Goal: Task Accomplishment & Management: Use online tool/utility

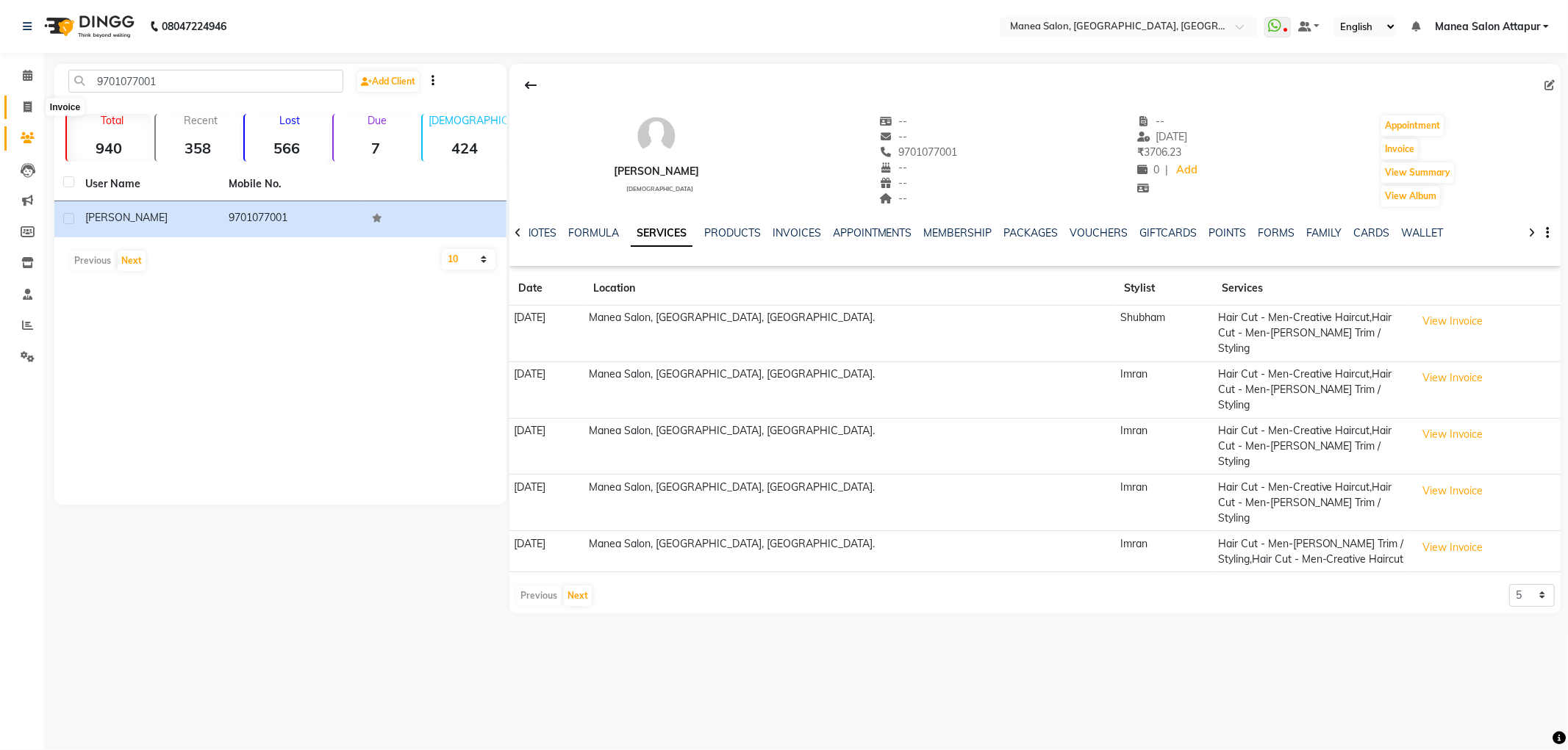
click at [24, 104] on icon at bounding box center [27, 106] width 8 height 11
select select "6587"
select select "service"
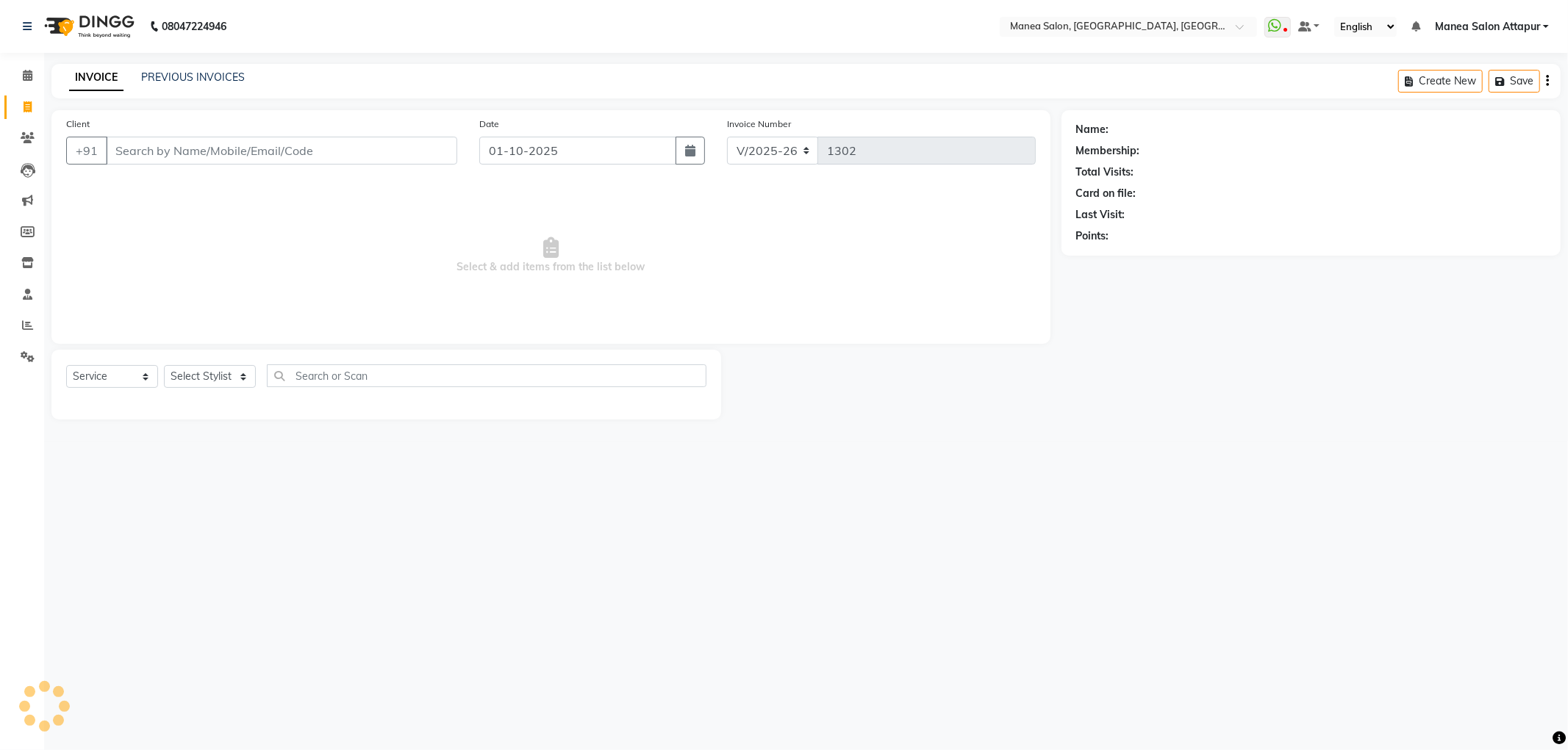
click at [192, 152] on input "Client" at bounding box center [281, 150] width 351 height 28
type input "9"
select select "membership"
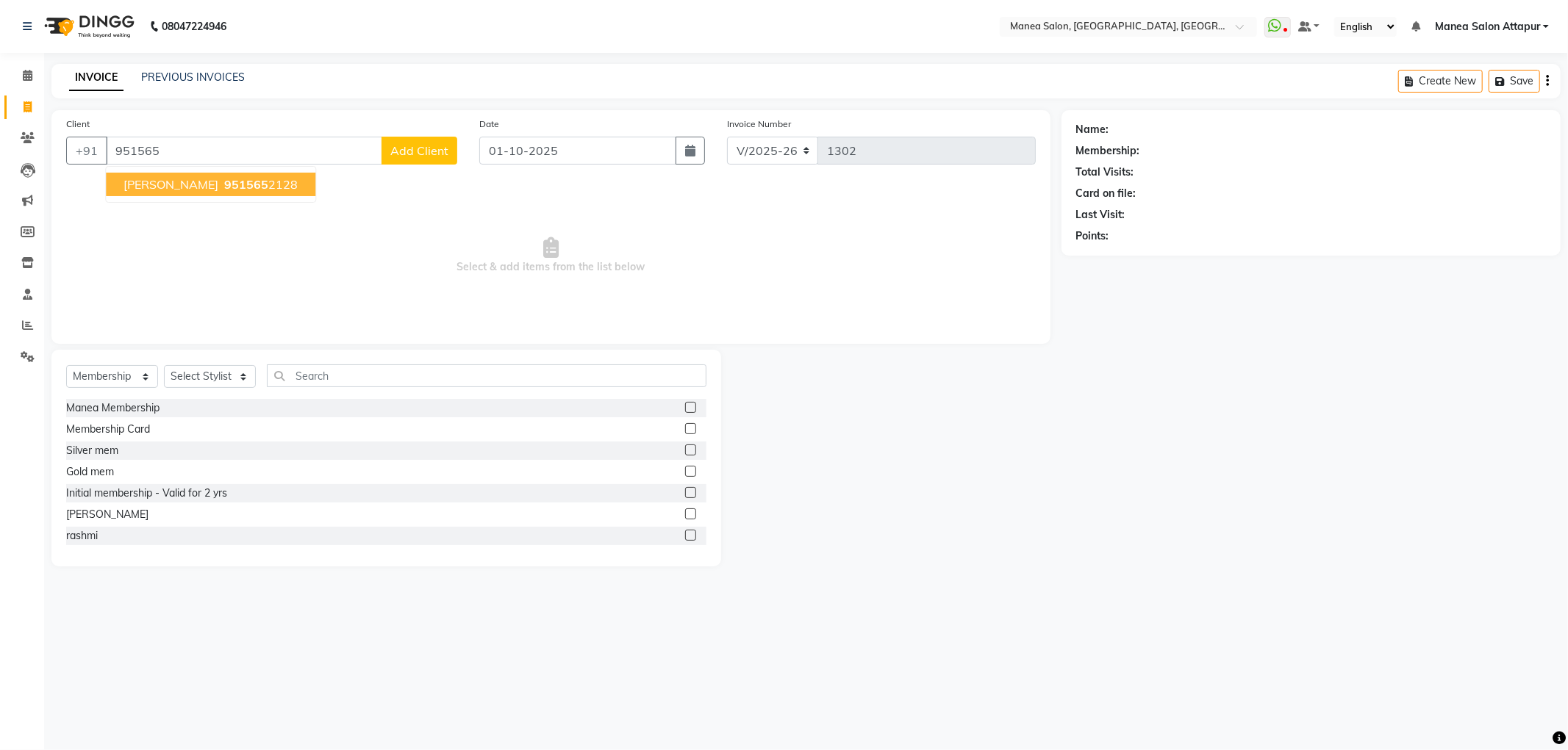
click at [224, 182] on span "951565" at bounding box center [246, 184] width 44 height 14
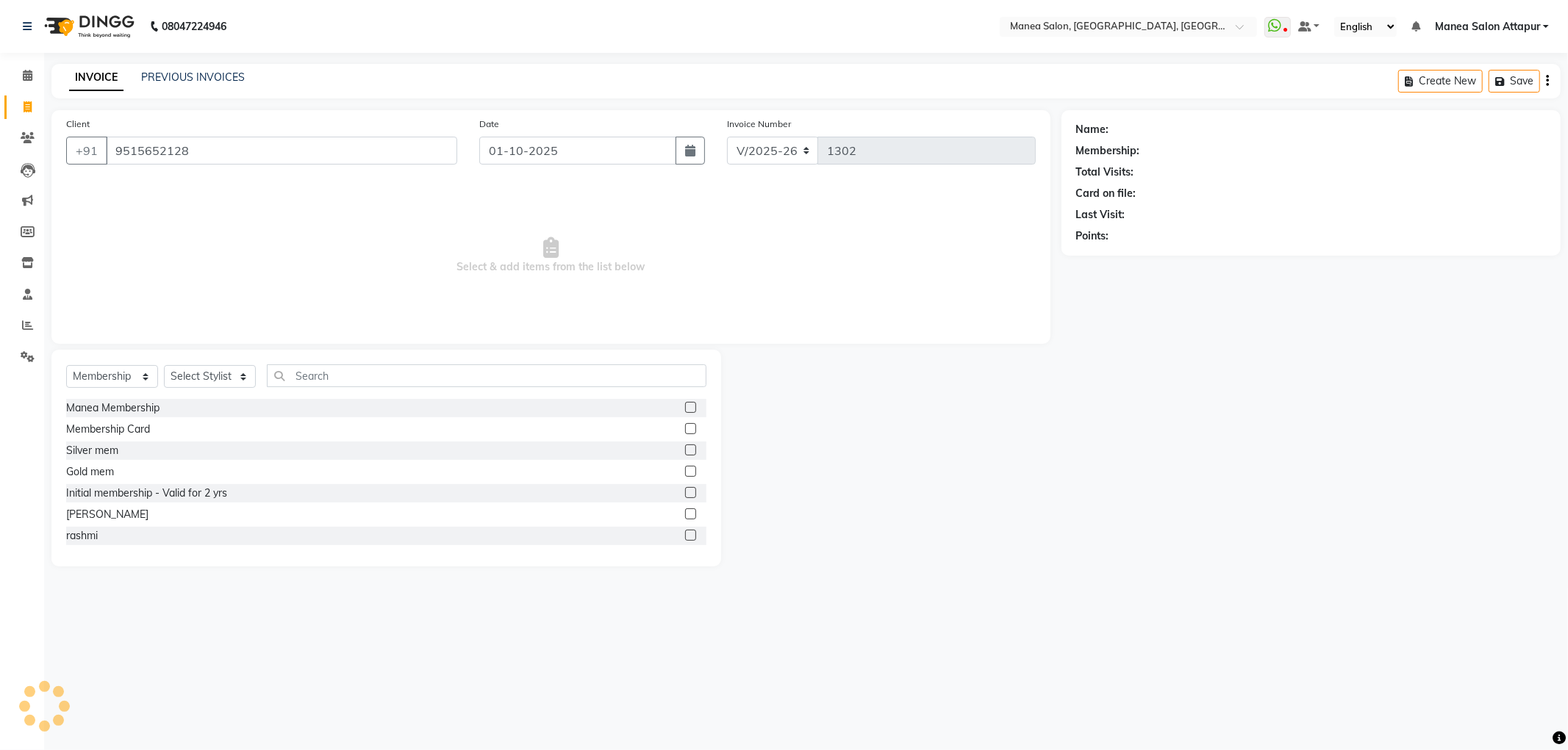
type input "9515652128"
drag, startPoint x: 133, startPoint y: 376, endPoint x: 133, endPoint y: 385, distance: 9.0
click at [133, 376] on select "Select Service Product Membership Package Voucher Prepaid Gift Card" at bounding box center [113, 377] width 92 height 23
select select "service"
click at [66, 366] on select "Select Service Product Membership Package Voucher Prepaid Gift Card" at bounding box center [113, 377] width 92 height 23
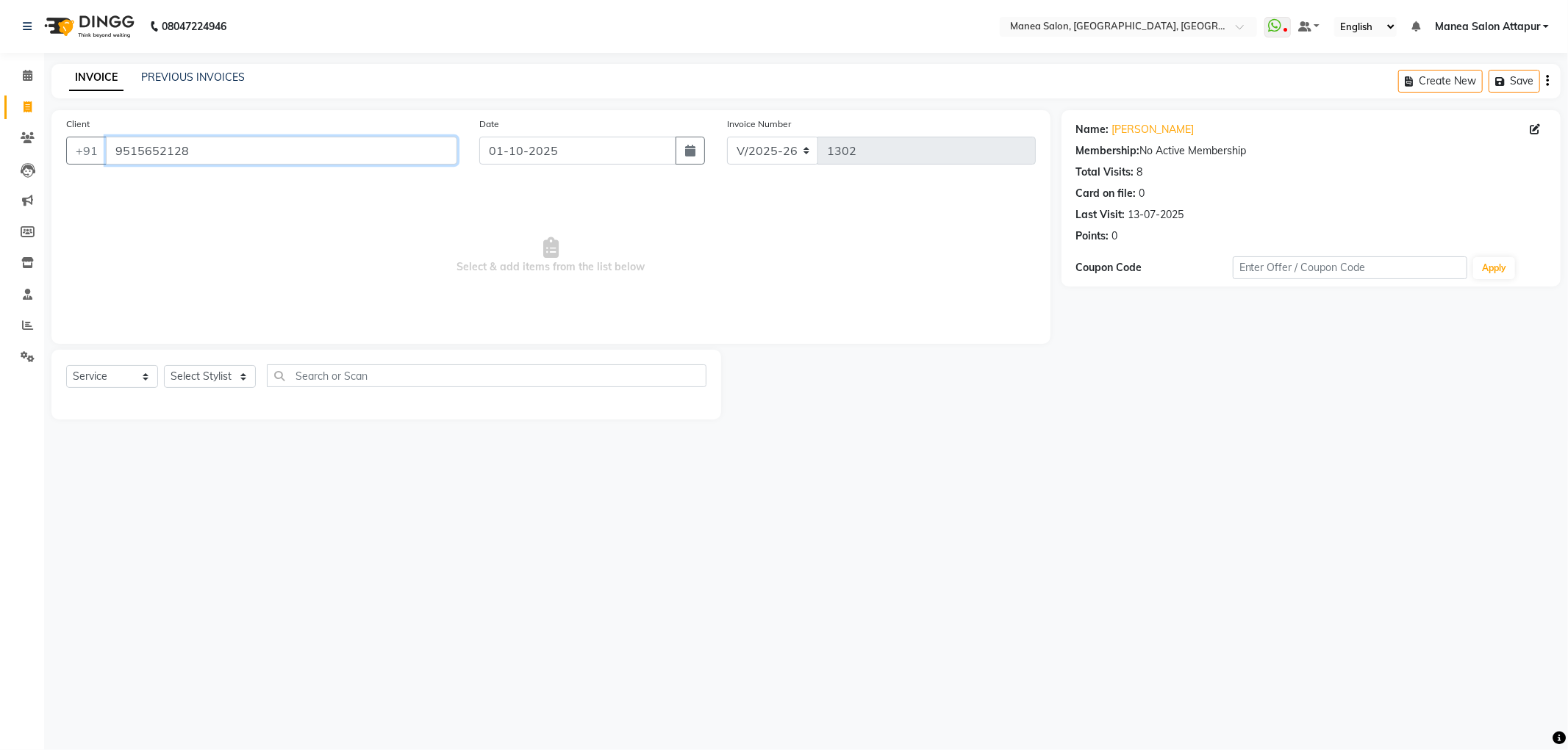
click at [254, 144] on input "9515652128" at bounding box center [281, 150] width 351 height 28
click at [101, 373] on select "Select Service Product Membership Package Voucher Prepaid Gift Card" at bounding box center [113, 377] width 92 height 23
click at [66, 366] on select "Select Service Product Membership Package Voucher Prepaid Gift Card" at bounding box center [113, 377] width 92 height 23
click at [233, 370] on select "Select Stylist Aryan Ashok Devender Dasari Faizan Shaik Imran Padmja Rajee Salm…" at bounding box center [210, 377] width 92 height 23
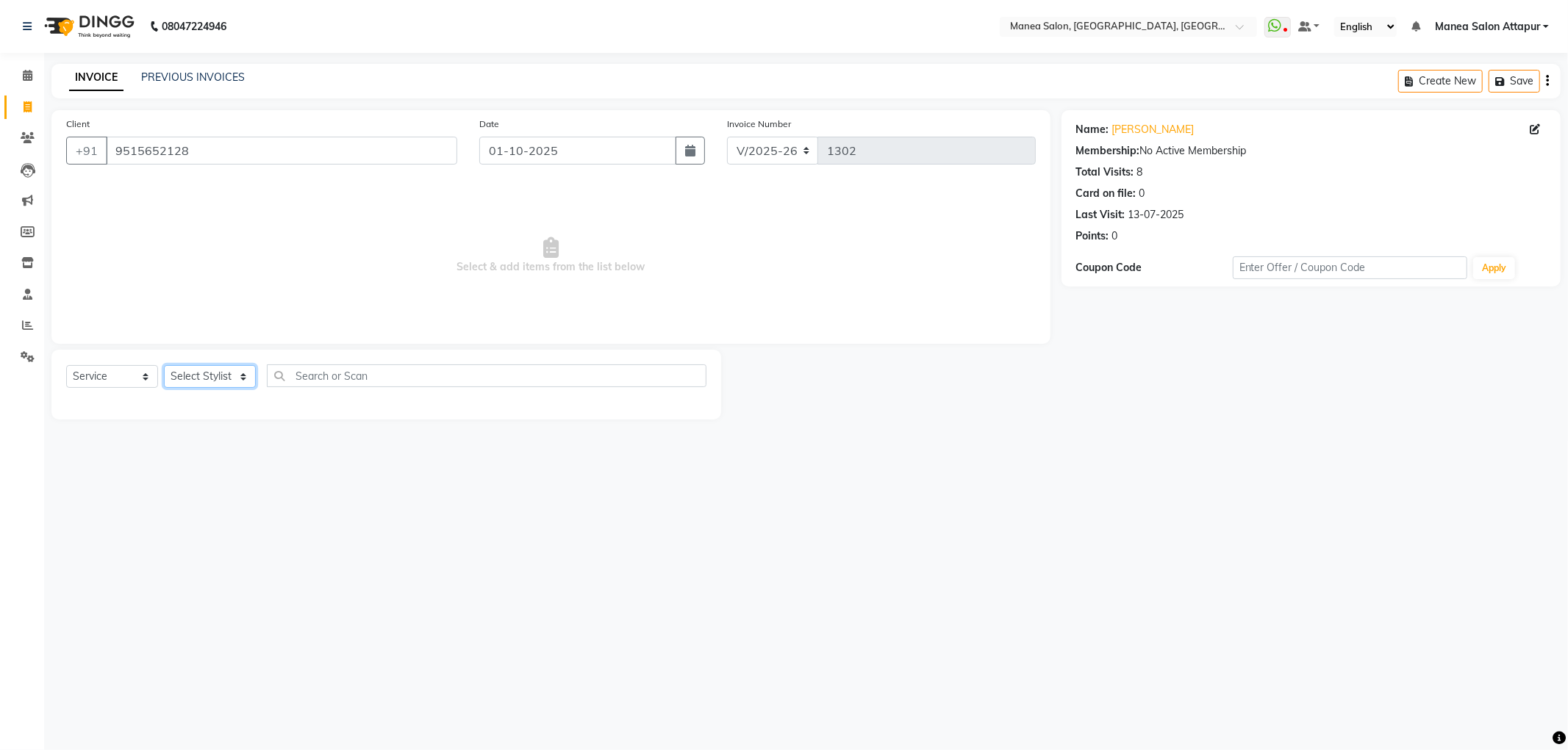
select select "51269"
click at [164, 366] on select "Select Stylist Aryan Ashok Devender Dasari Faizan Shaik Imran Padmja Rajee Salm…" at bounding box center [210, 377] width 92 height 23
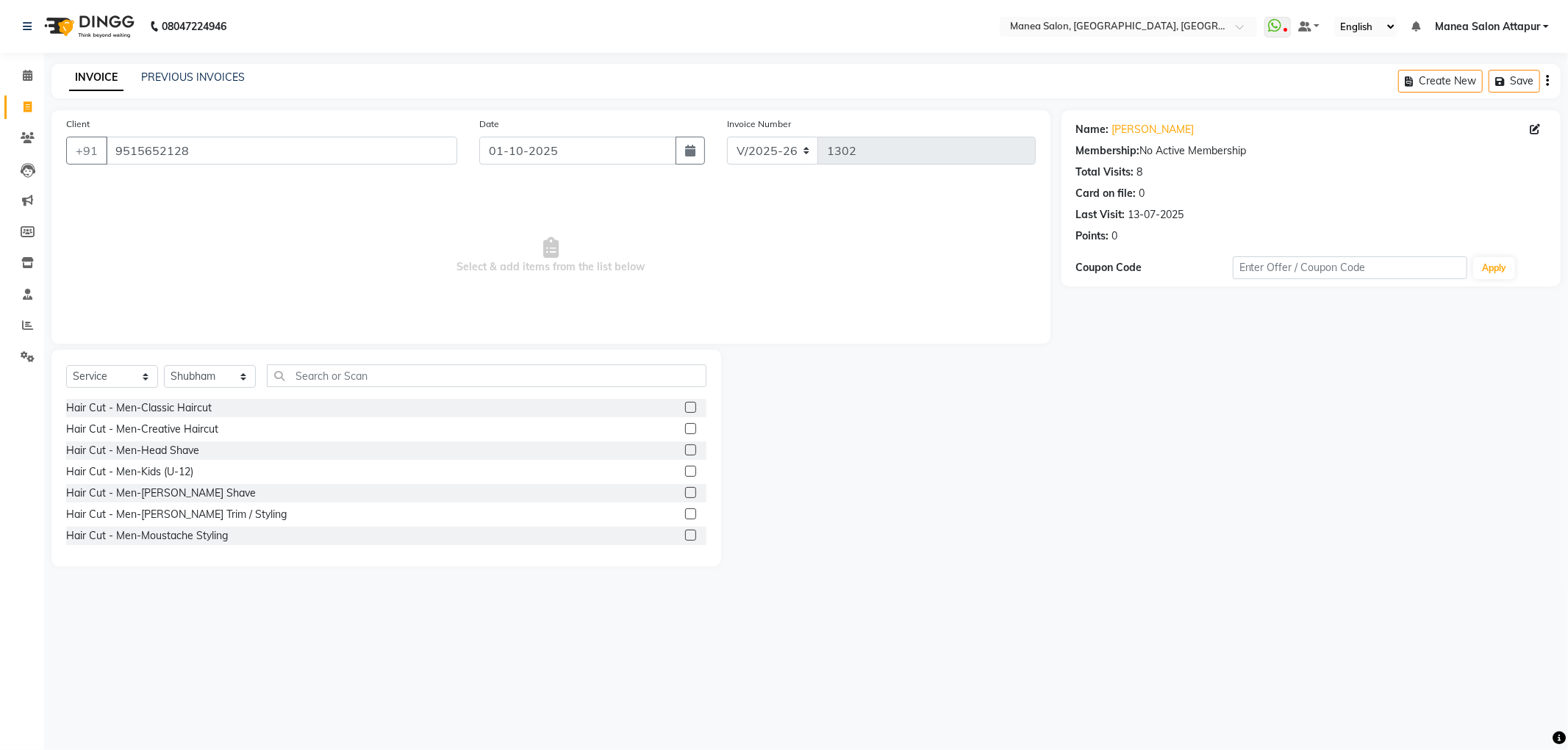
click at [685, 430] on label at bounding box center [691, 428] width 11 height 11
click at [685, 430] on input "checkbox" at bounding box center [690, 429] width 10 height 10
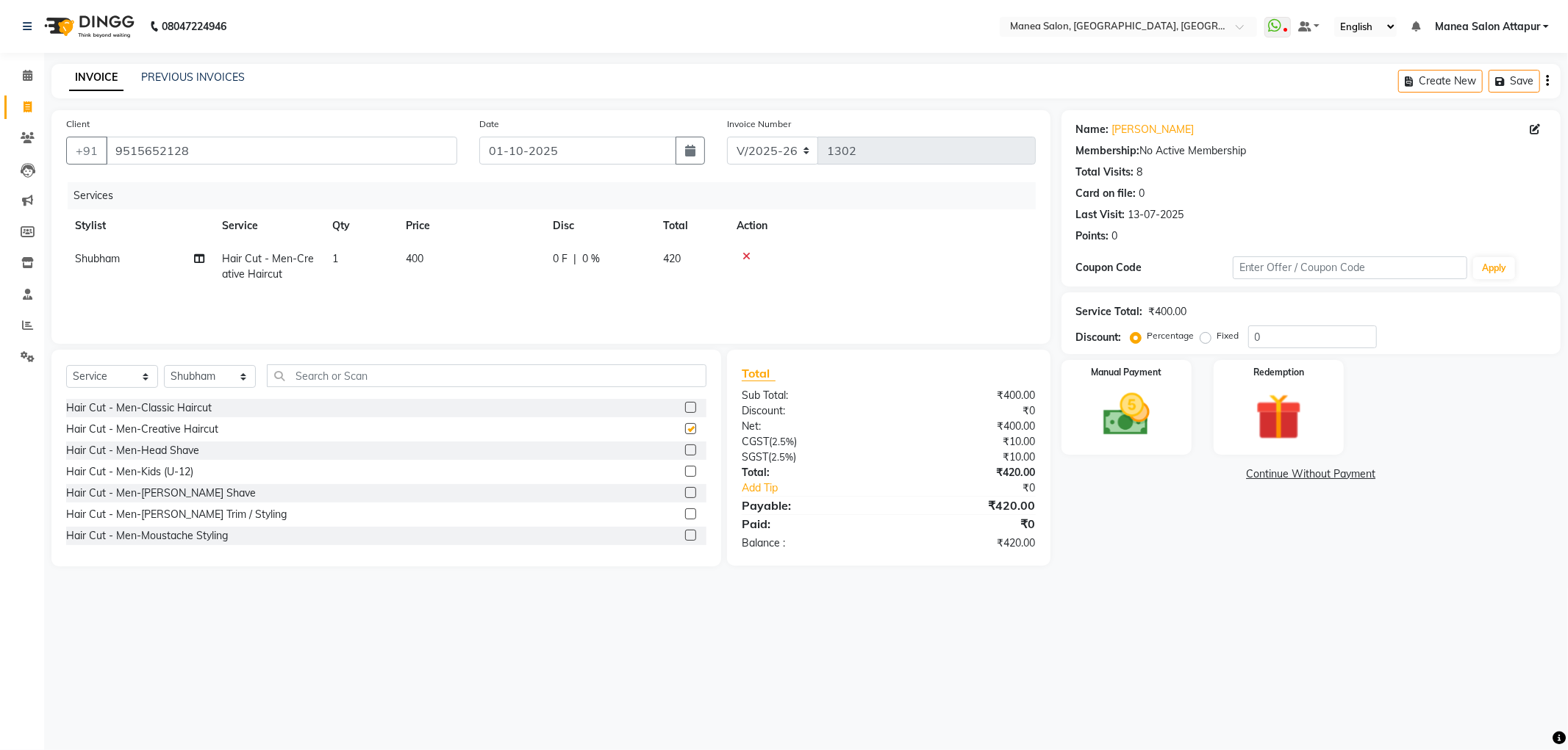
checkbox input "false"
click at [685, 514] on label at bounding box center [691, 514] width 11 height 11
click at [685, 514] on input "checkbox" at bounding box center [690, 514] width 10 height 10
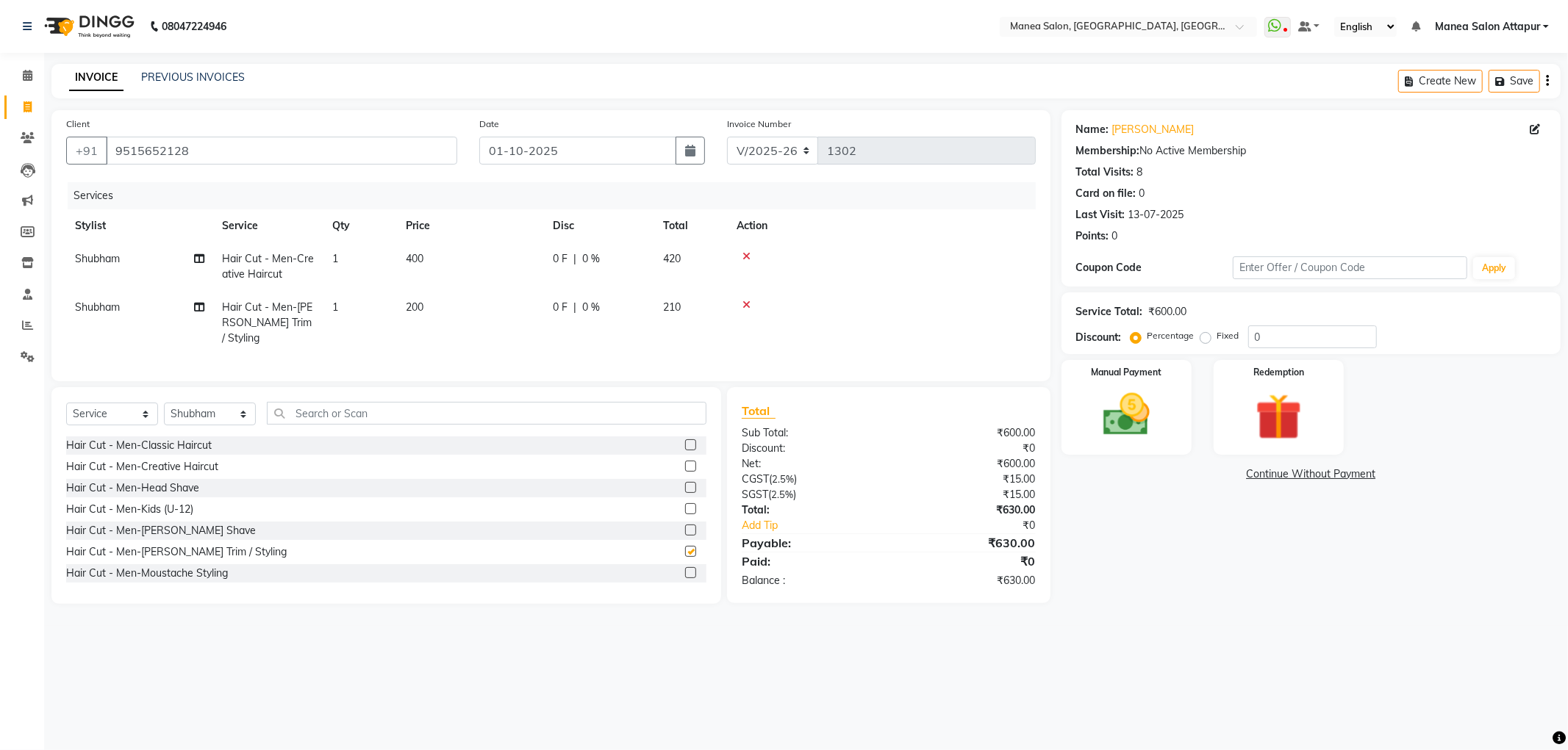
checkbox input "false"
click at [1284, 338] on input "0" at bounding box center [1313, 337] width 128 height 23
type input "020"
click at [1177, 420] on div "Manual Payment" at bounding box center [1126, 407] width 135 height 98
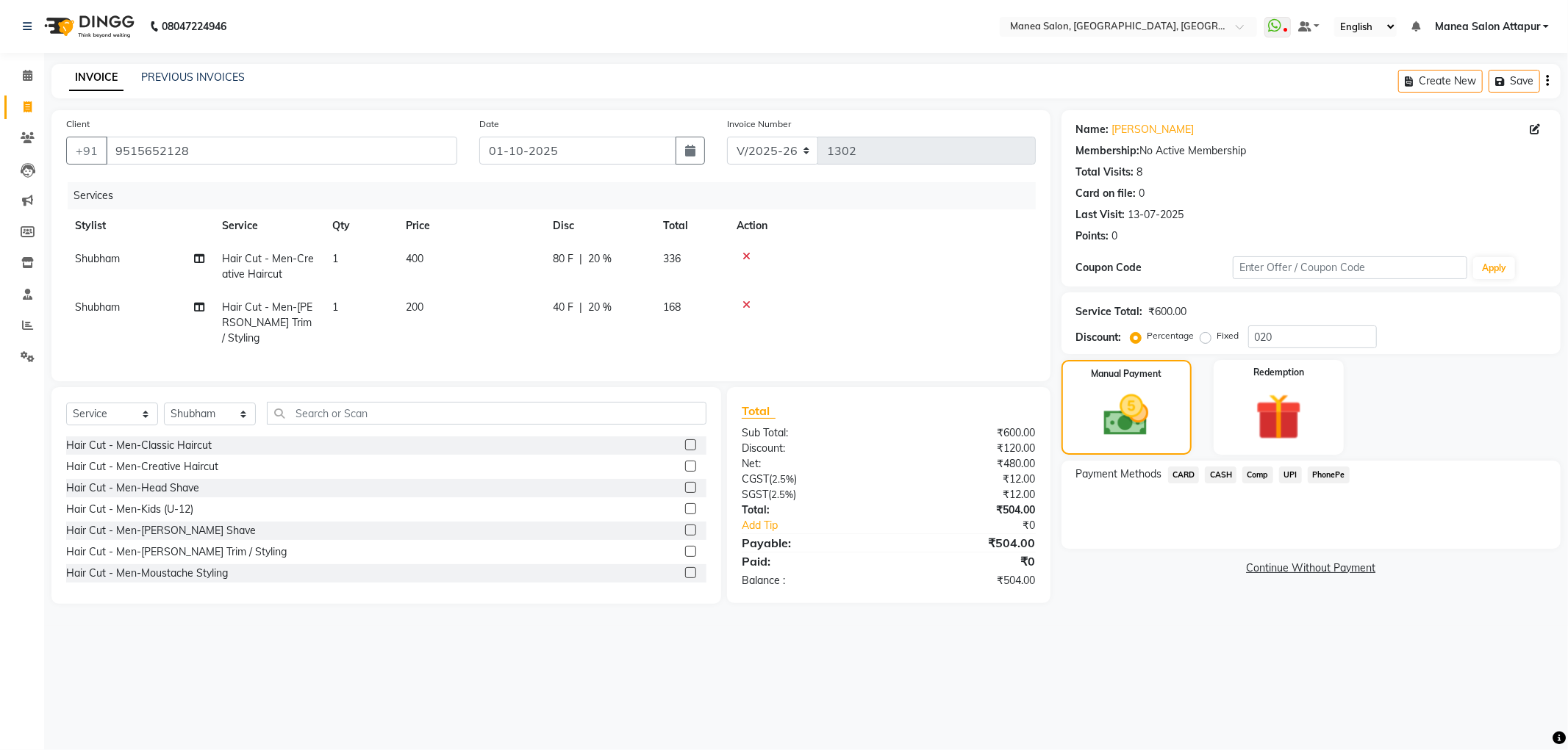
click at [1222, 481] on span "CASH" at bounding box center [1221, 475] width 32 height 17
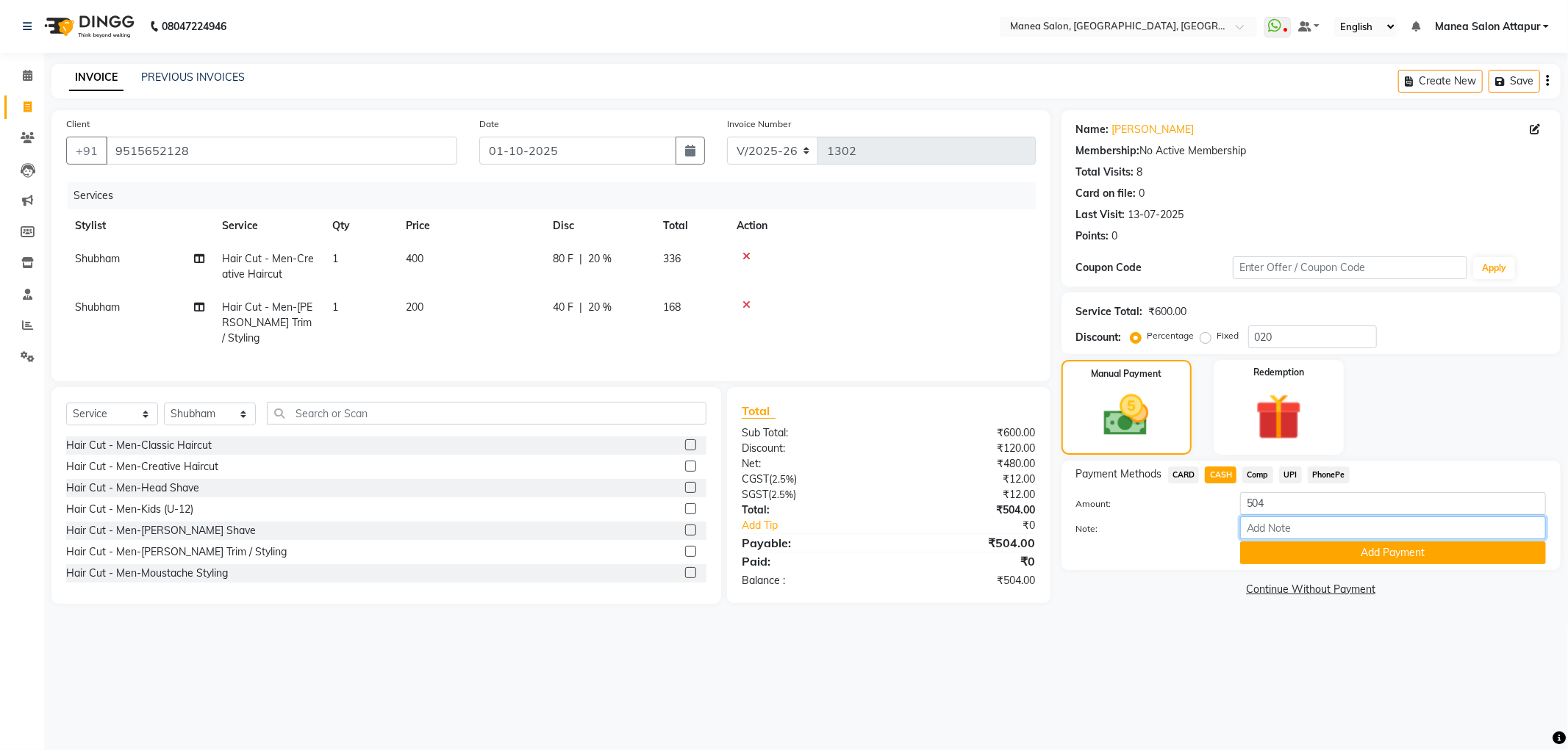
click at [1283, 527] on input "Note:" at bounding box center [1393, 528] width 306 height 23
click at [1291, 474] on span "UPI" at bounding box center [1291, 475] width 23 height 17
click at [1297, 557] on button "Add Payment" at bounding box center [1393, 553] width 306 height 23
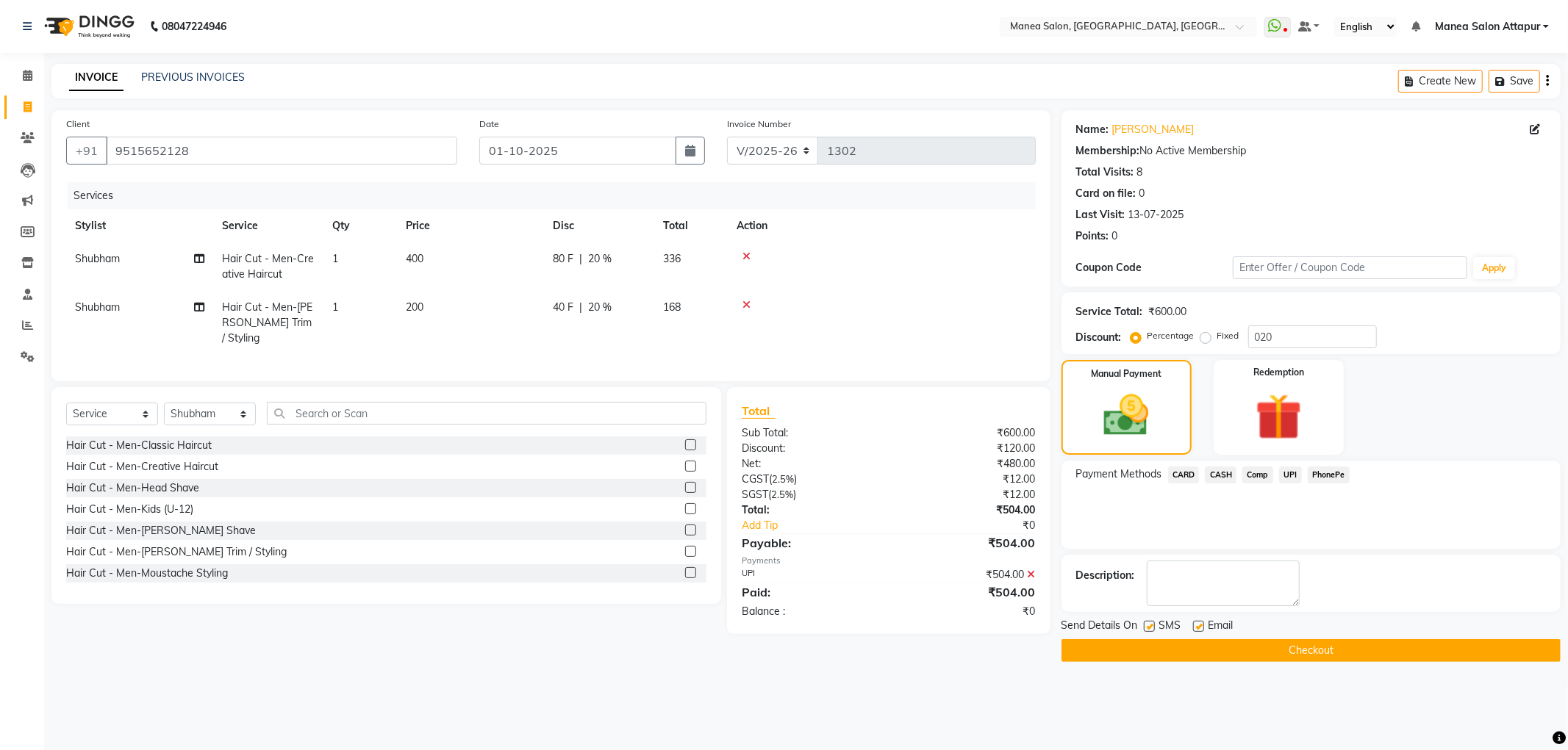
click at [1369, 644] on button "Checkout" at bounding box center [1311, 650] width 499 height 23
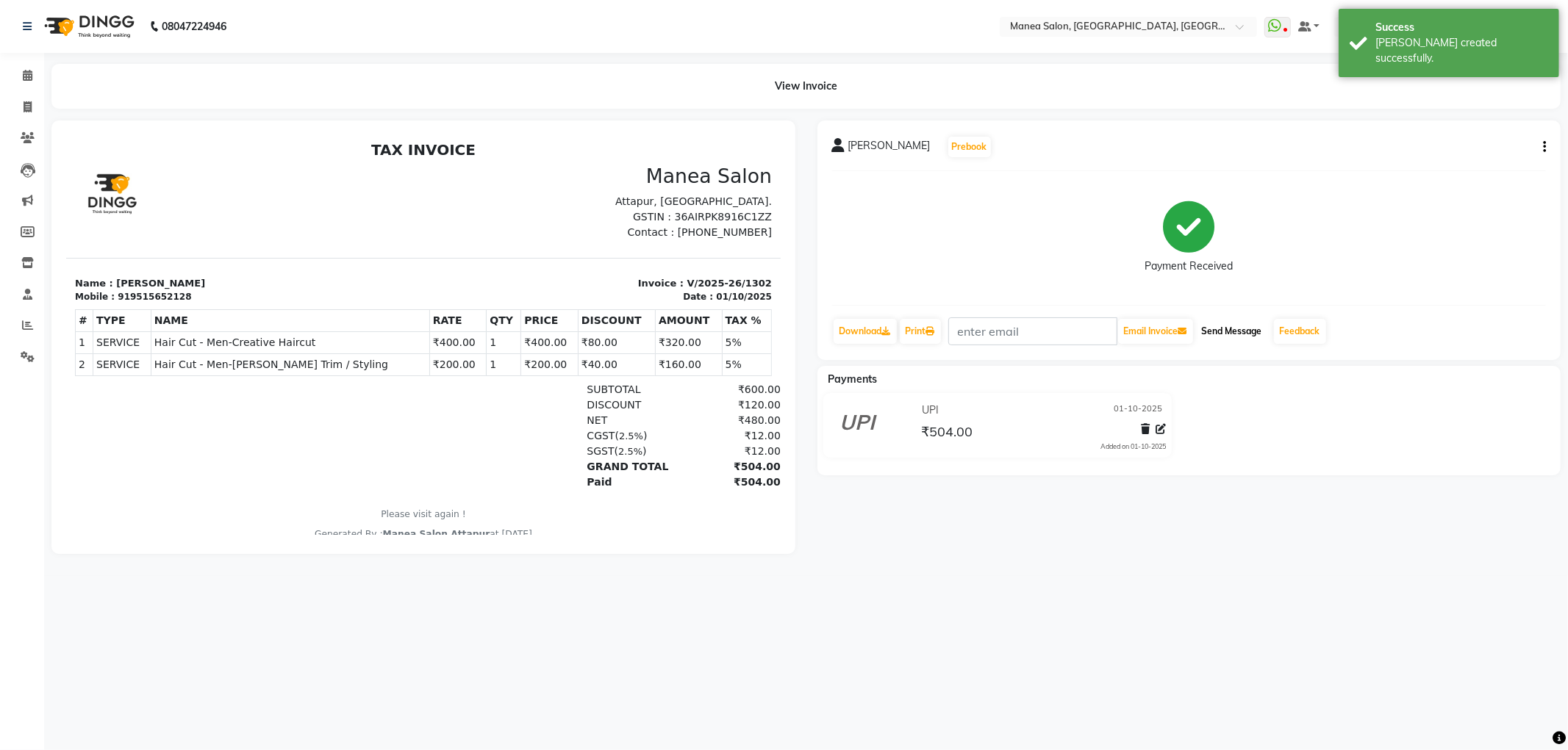
click at [1245, 326] on button "Send Message" at bounding box center [1232, 331] width 72 height 25
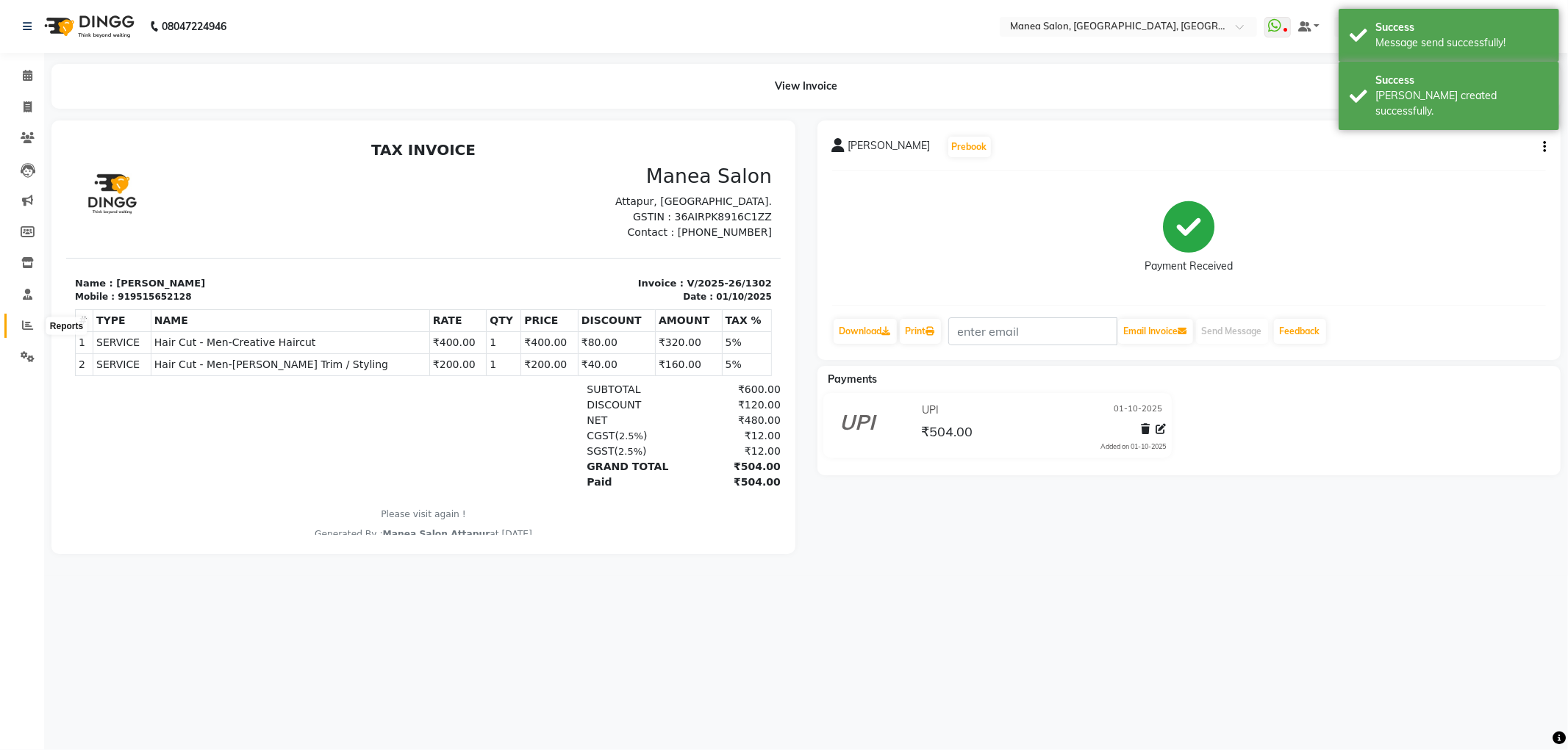
click at [31, 317] on span at bounding box center [27, 326] width 26 height 17
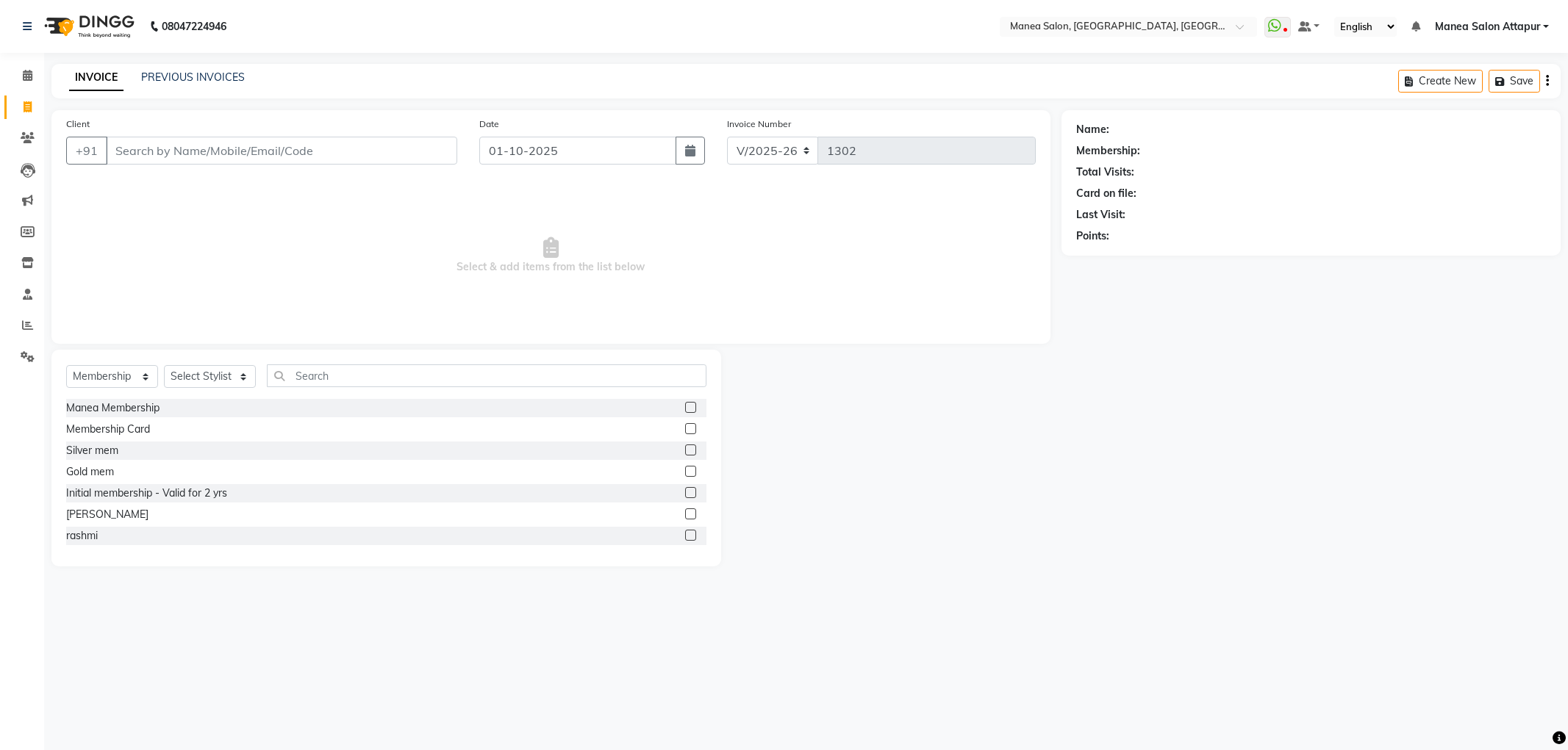
select select "6587"
select select "membership"
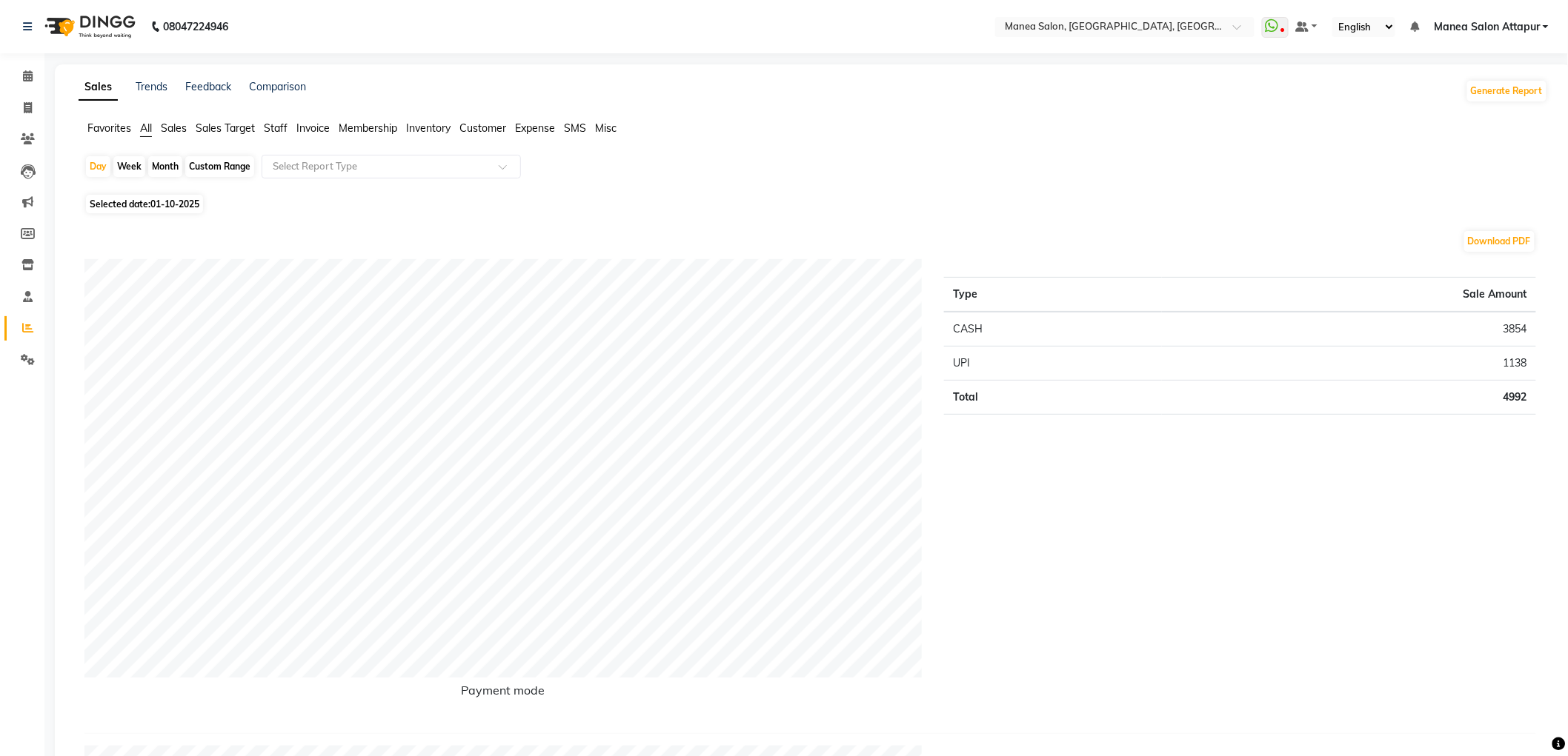
click at [143, 204] on span "Selected date: 01-10-2025" at bounding box center [145, 204] width 117 height 18
select select "10"
select select "2025"
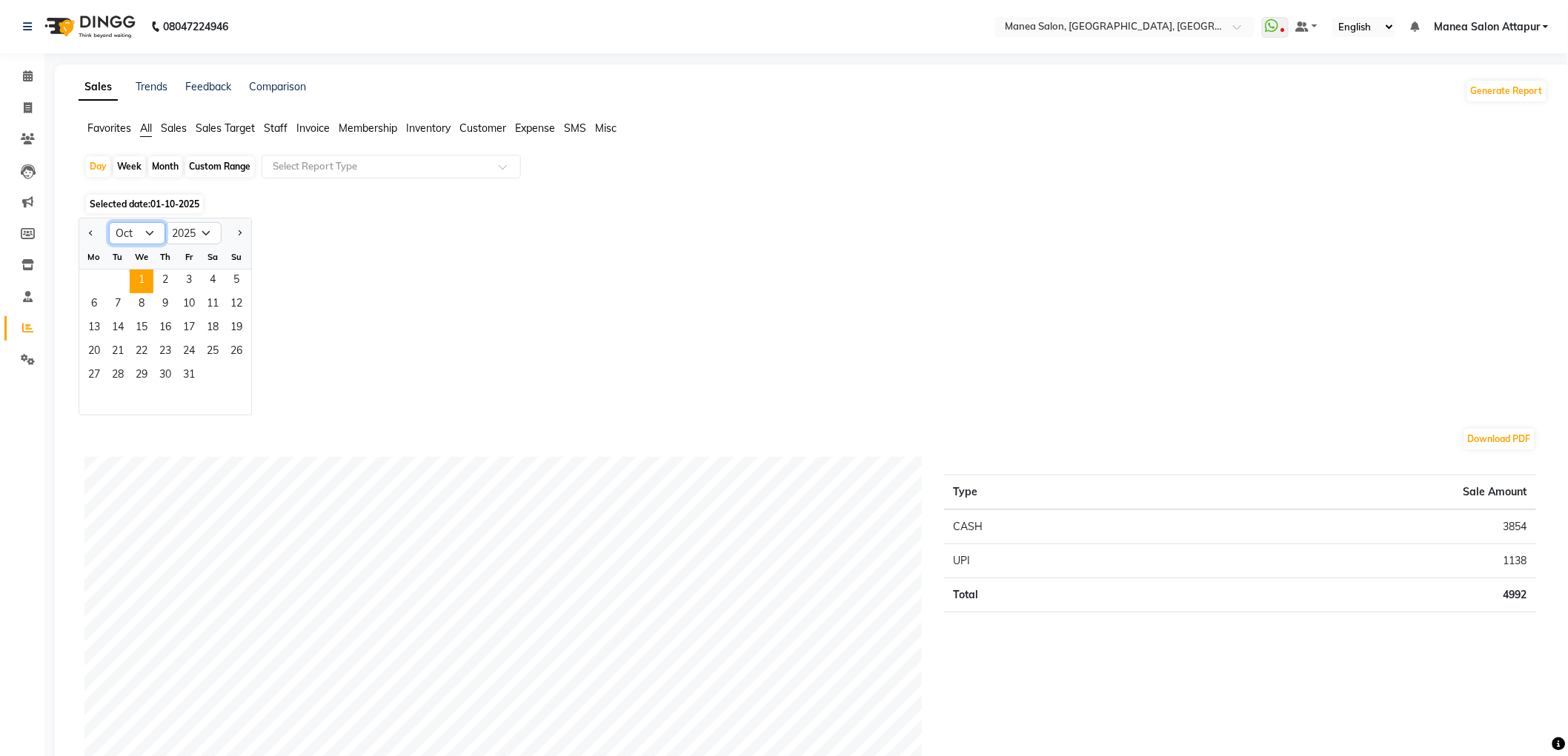
click at [149, 234] on select "Jan Feb Mar Apr May Jun Jul Aug Sep Oct Nov Dec" at bounding box center [137, 233] width 56 height 22
select select "9"
click at [109, 222] on select "Jan Feb Mar Apr May Jun Jul Aug Sep Oct Nov Dec" at bounding box center [137, 233] width 56 height 22
click at [96, 282] on span "1" at bounding box center [94, 281] width 24 height 24
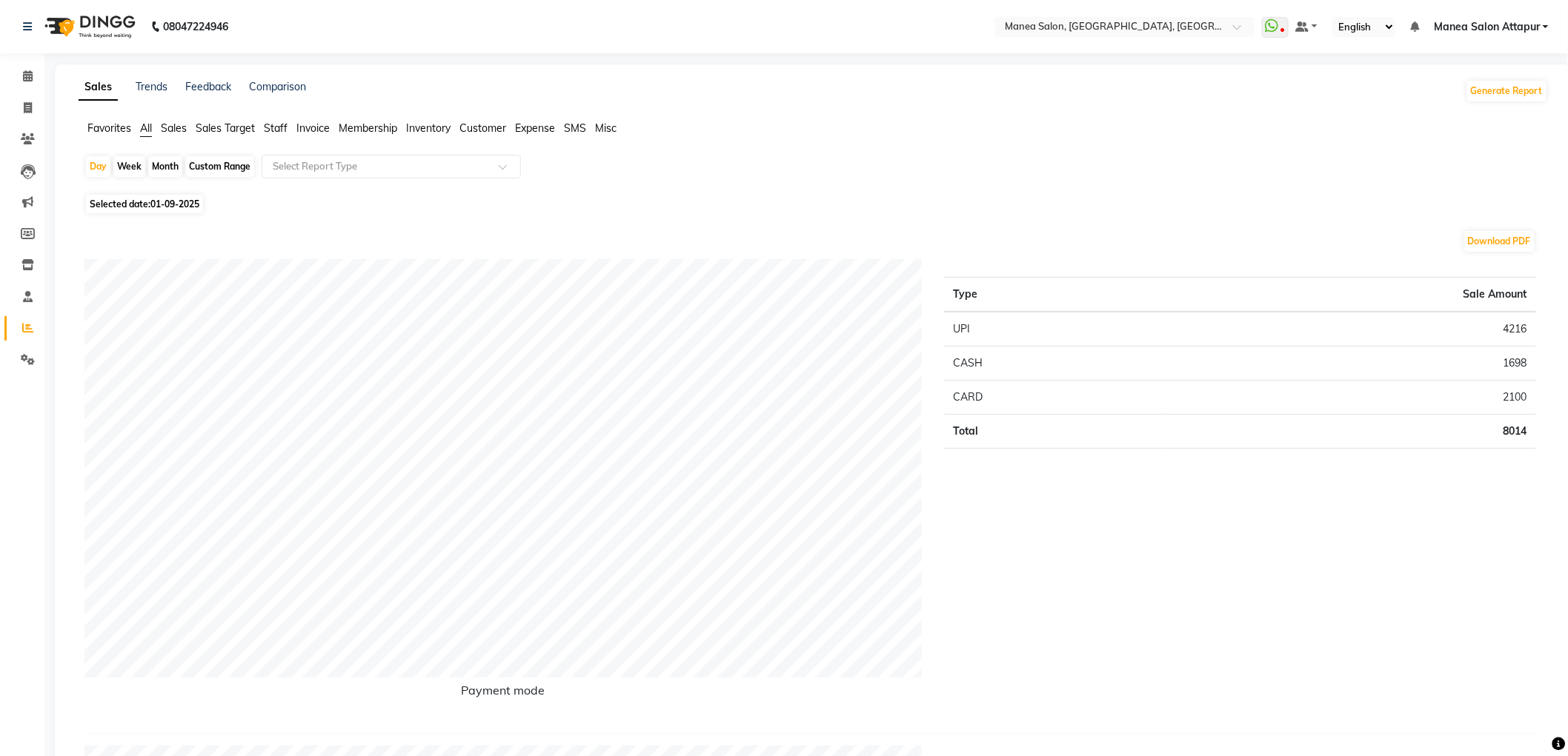
click at [180, 212] on span "Selected date: 01-09-2025" at bounding box center [145, 204] width 117 height 18
select select "9"
select select "2025"
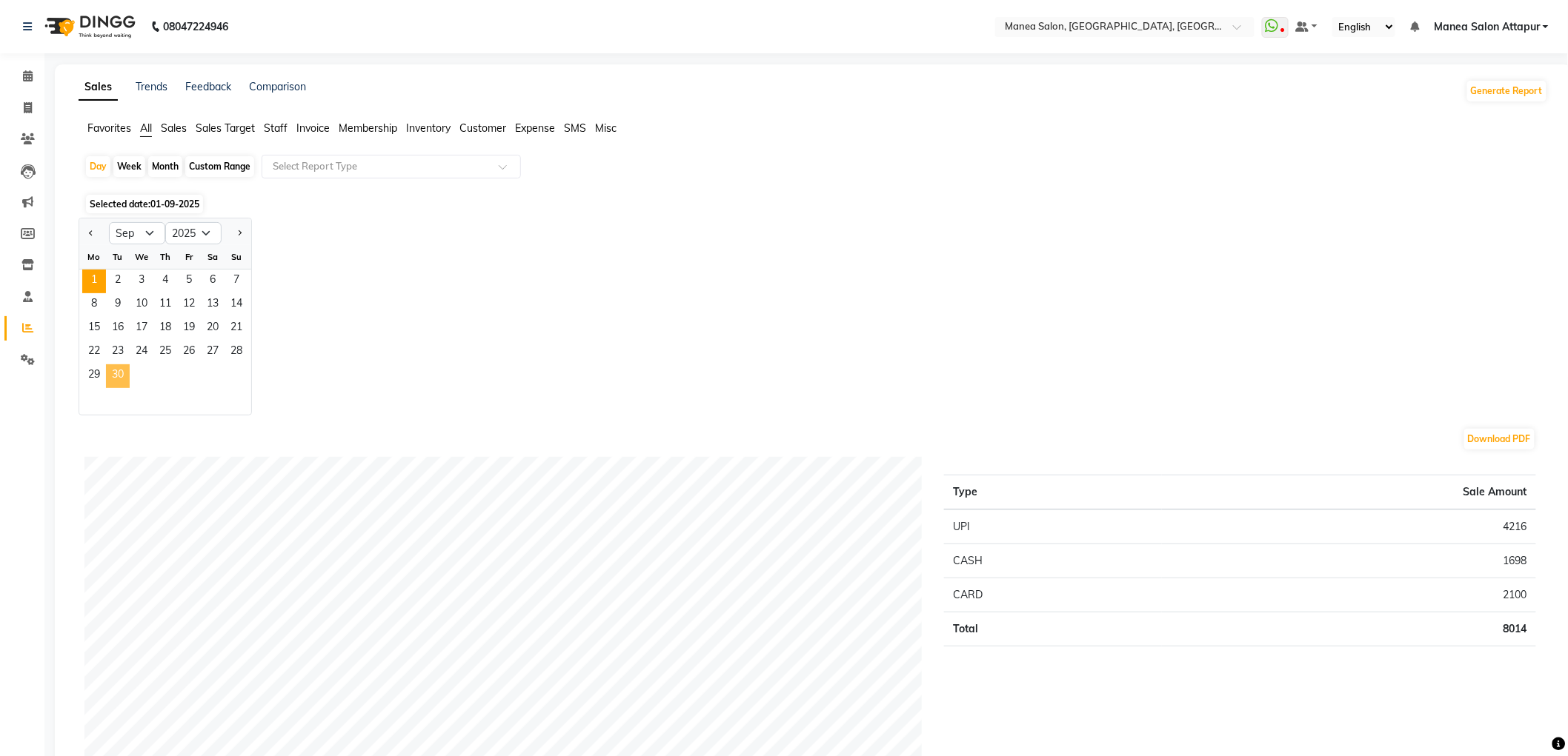
click at [117, 374] on span "30" at bounding box center [117, 376] width 24 height 24
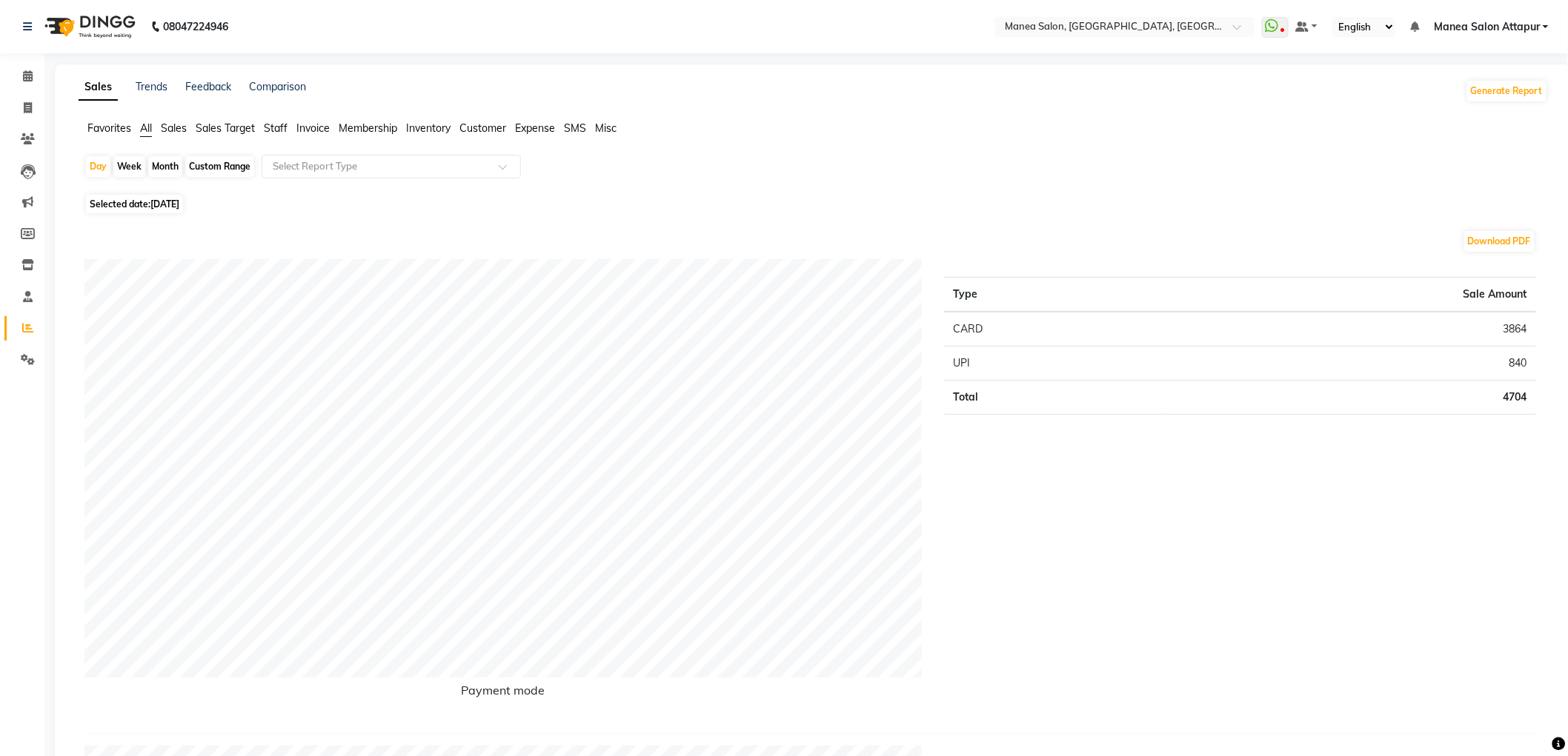
click at [157, 199] on span "30-09-2025" at bounding box center [164, 204] width 29 height 11
select select "9"
select select "2025"
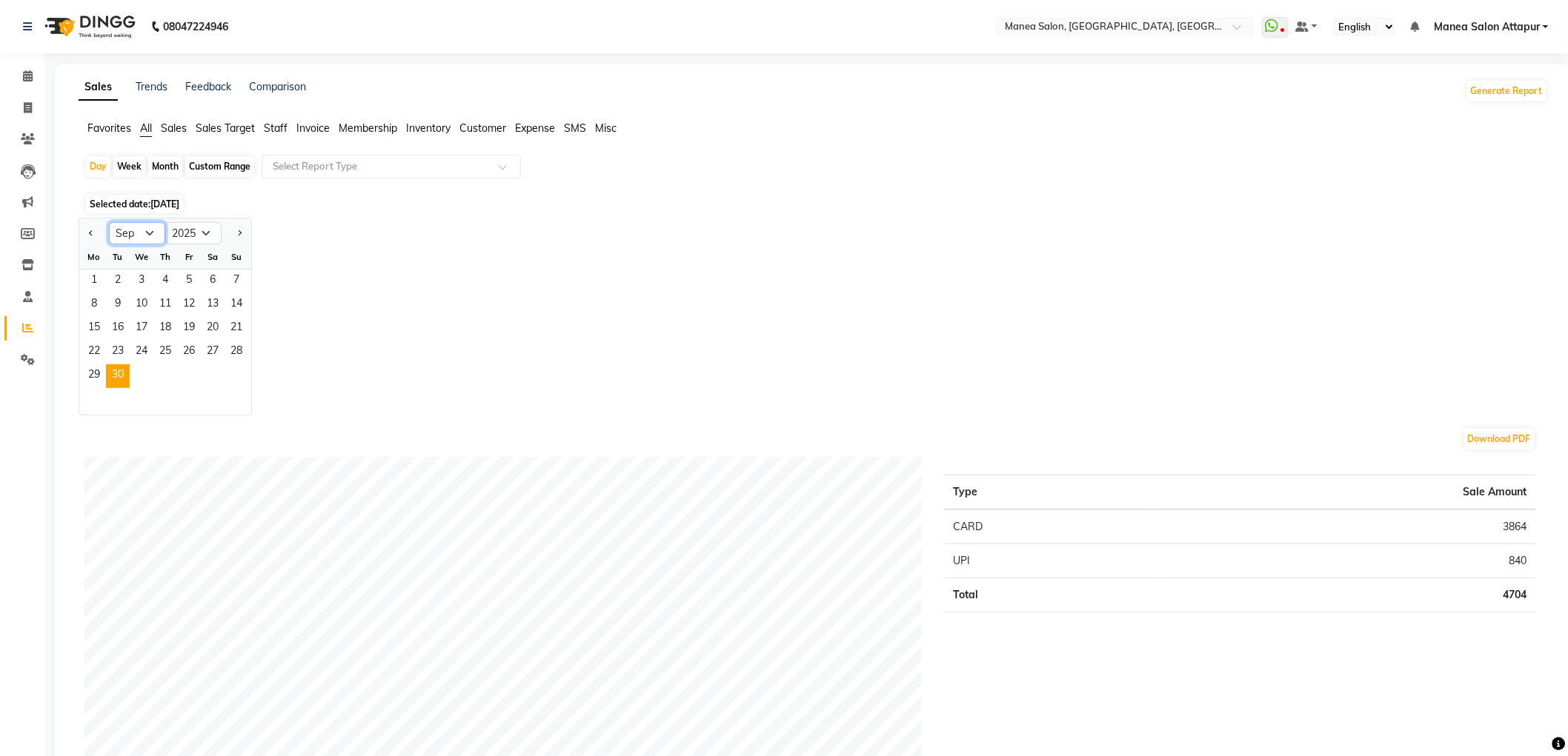
click at [148, 232] on select "Jan Feb Mar Apr May Jun Jul Aug Sep Oct Nov Dec" at bounding box center [137, 233] width 56 height 22
select select "10"
click at [109, 222] on select "Jan Feb Mar Apr May Jun Jul Aug Sep Oct Nov Dec" at bounding box center [137, 233] width 56 height 22
click at [138, 280] on span "1" at bounding box center [141, 281] width 24 height 24
